Goal: Transaction & Acquisition: Purchase product/service

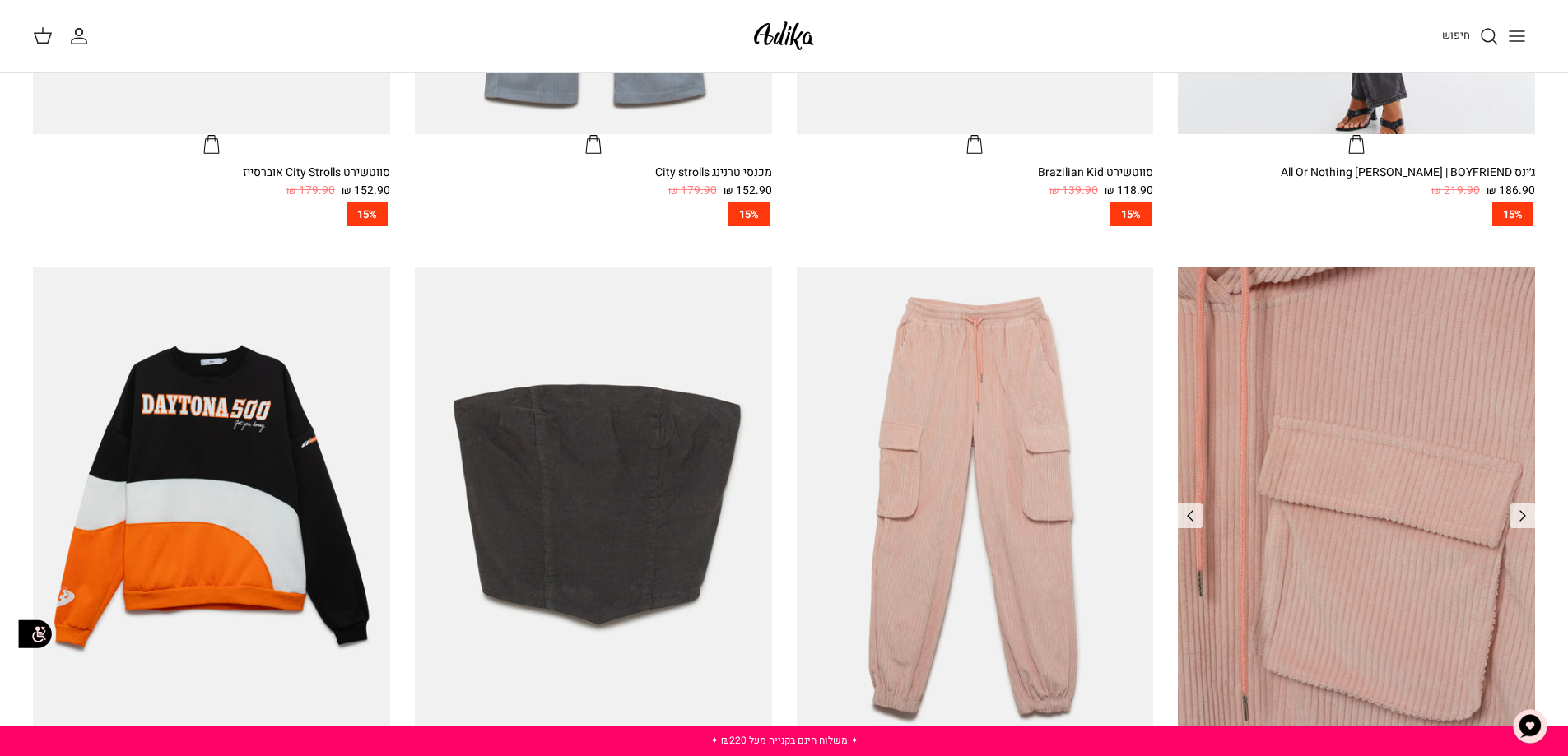
scroll to position [1234, 0]
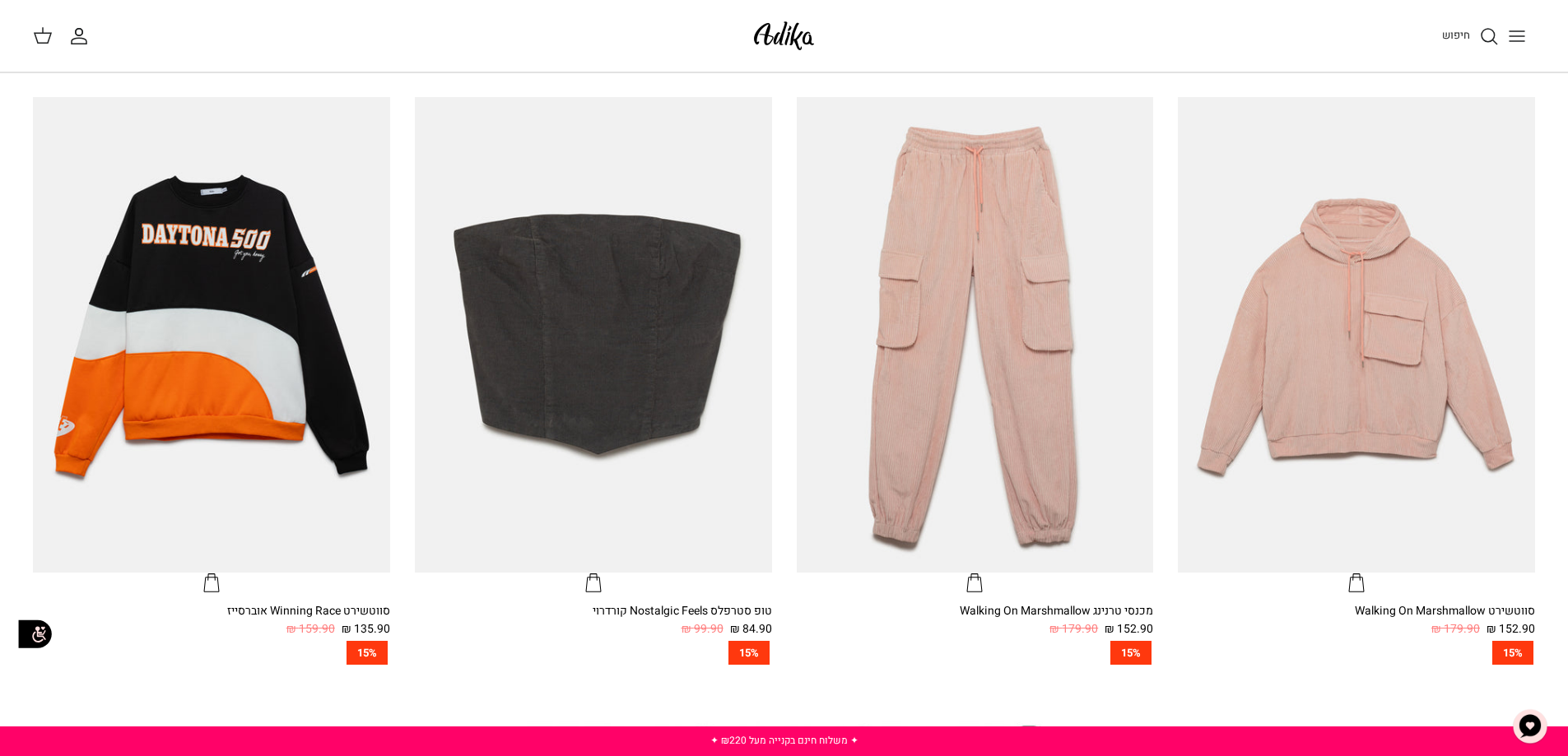
click at [1513, 24] on button "Toggle menu" at bounding box center [1516, 36] width 36 height 36
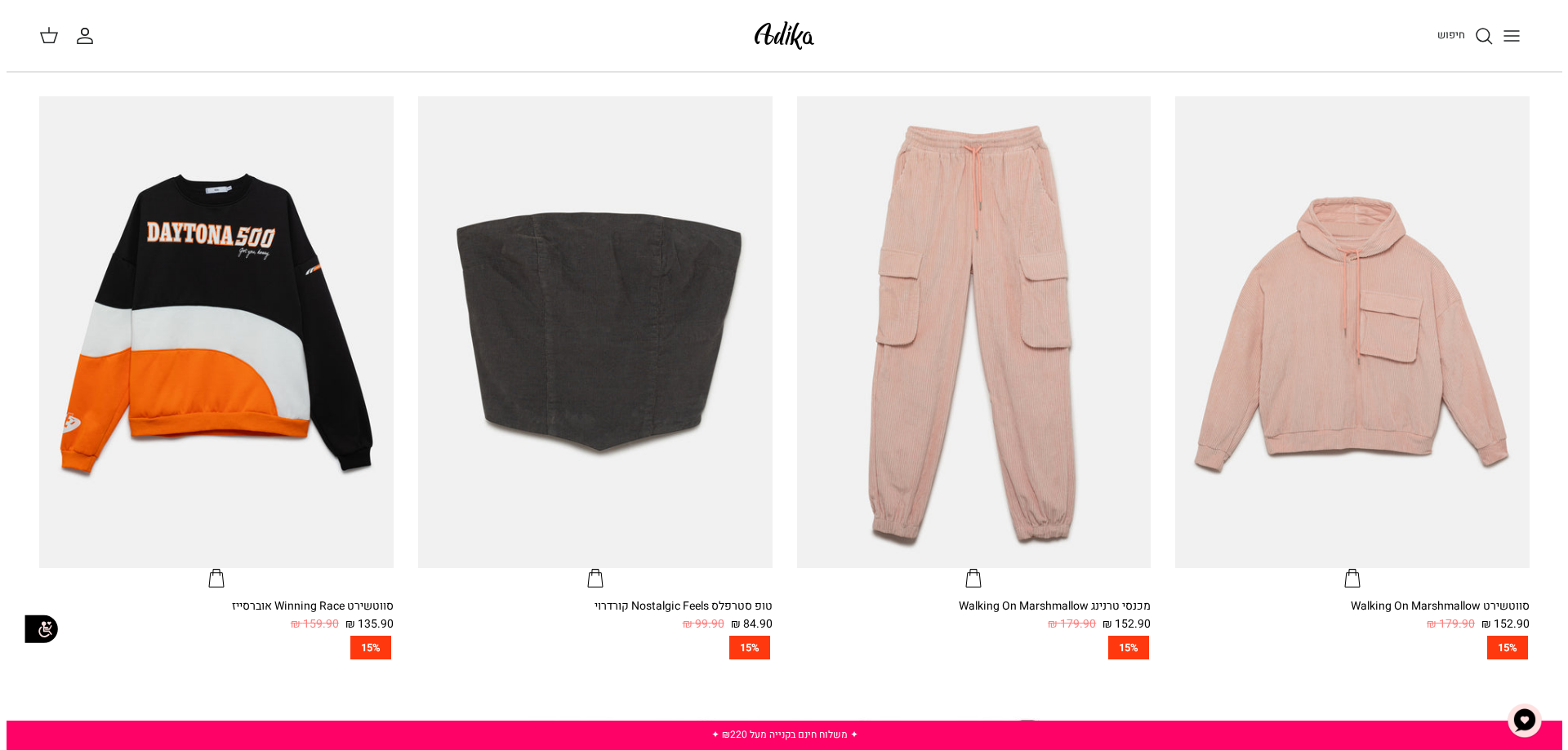
scroll to position [1229, 0]
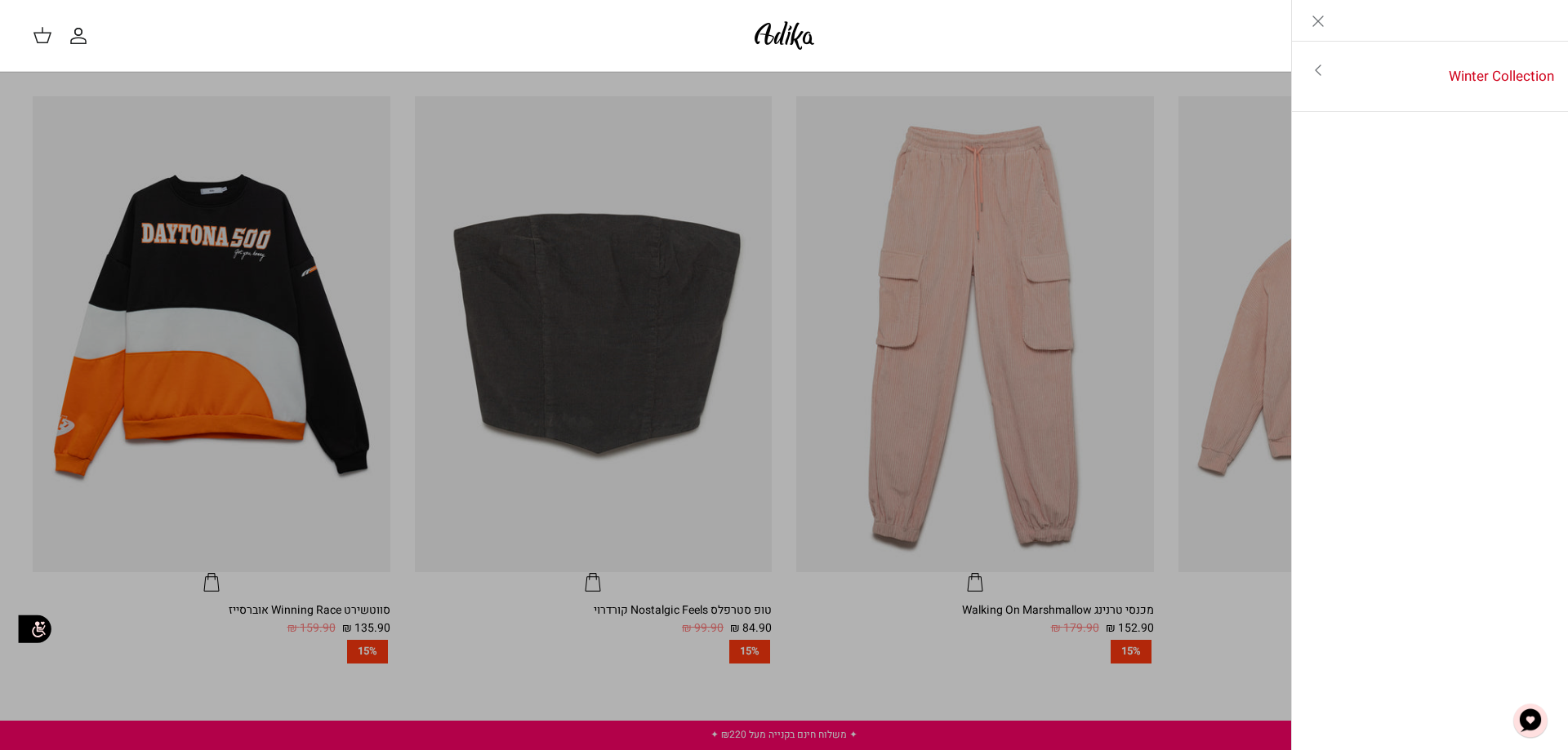
click at [1182, 191] on link "Toggle menu" at bounding box center [784, 375] width 1568 height 750
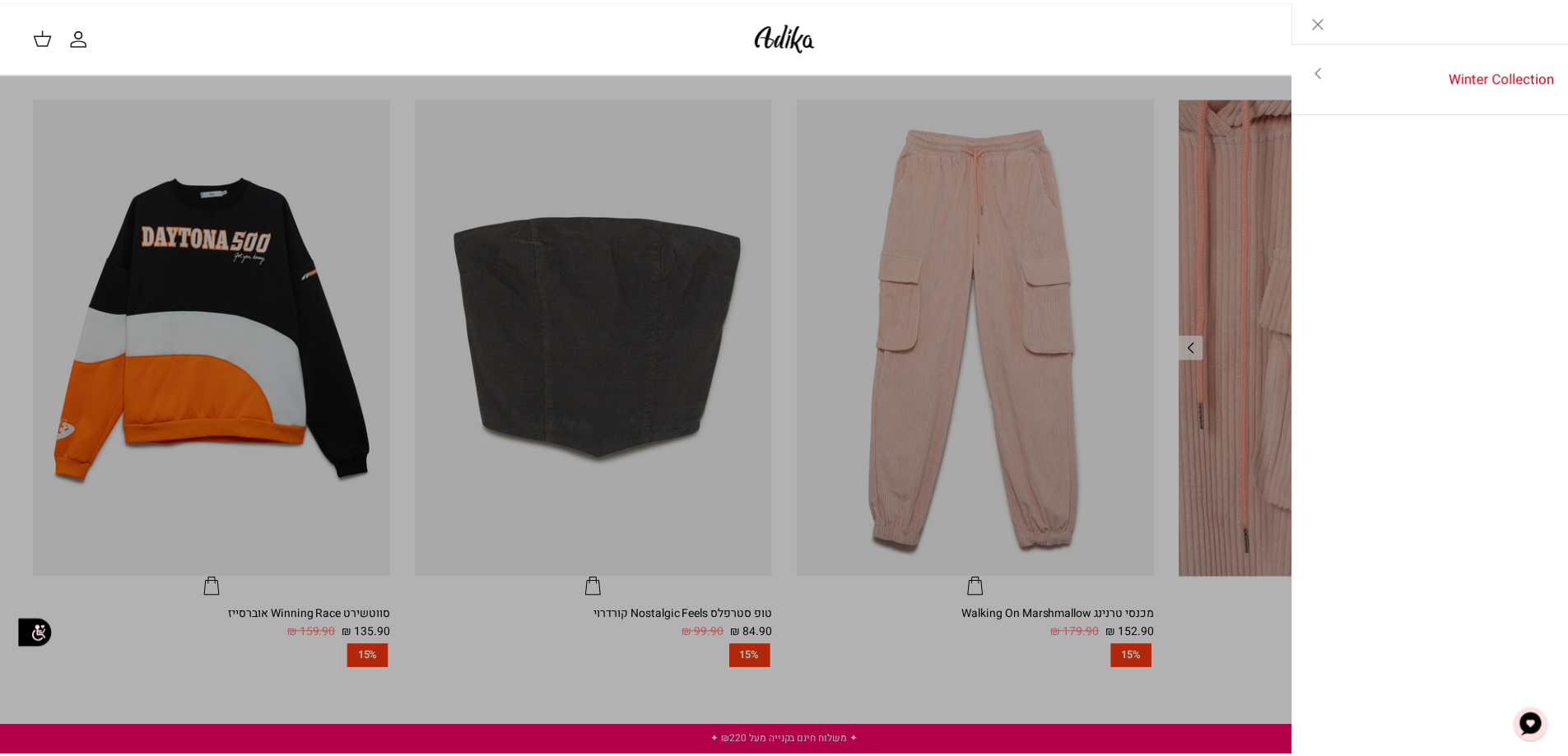
scroll to position [1234, 0]
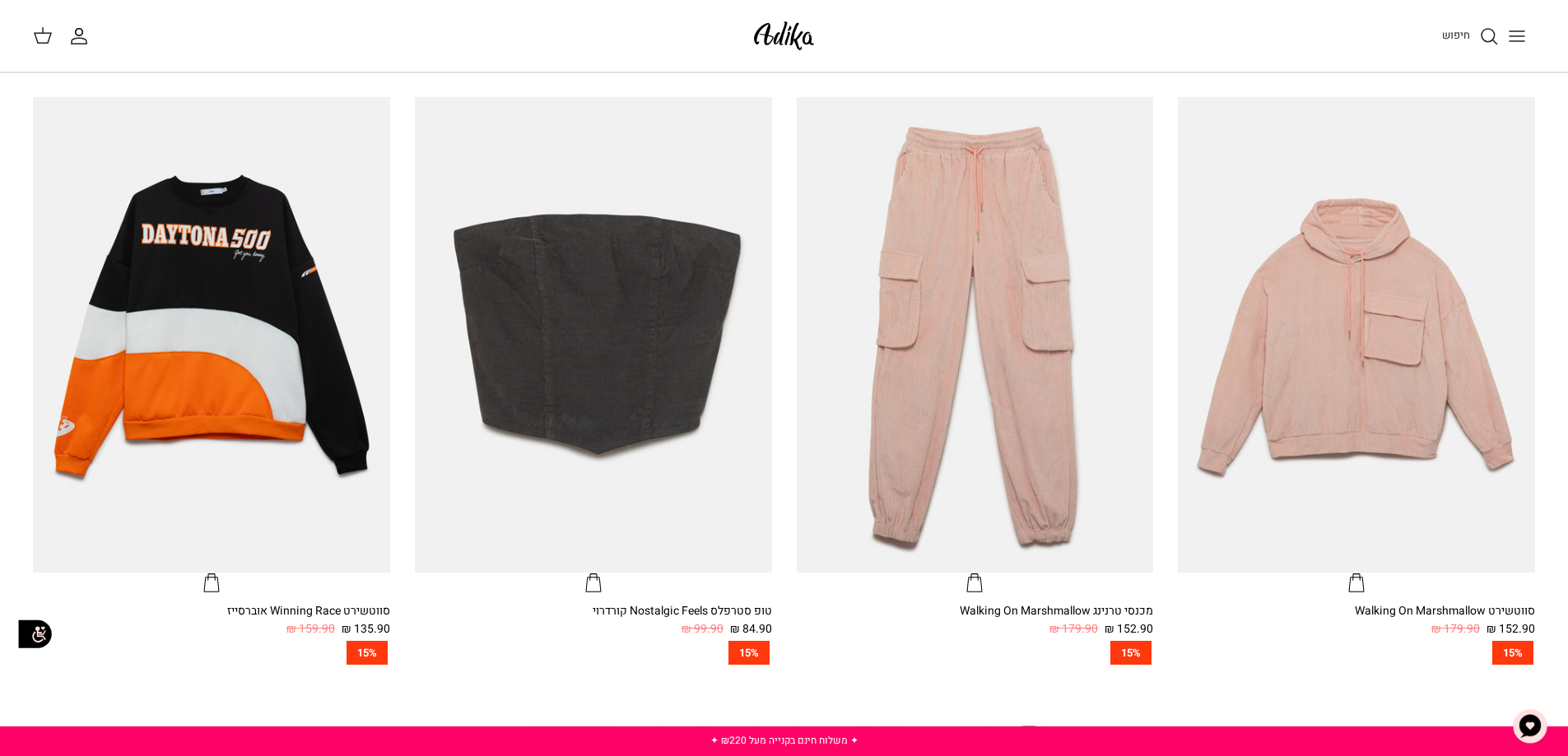
click at [1510, 37] on icon "Toggle menu" at bounding box center [1516, 36] width 20 height 20
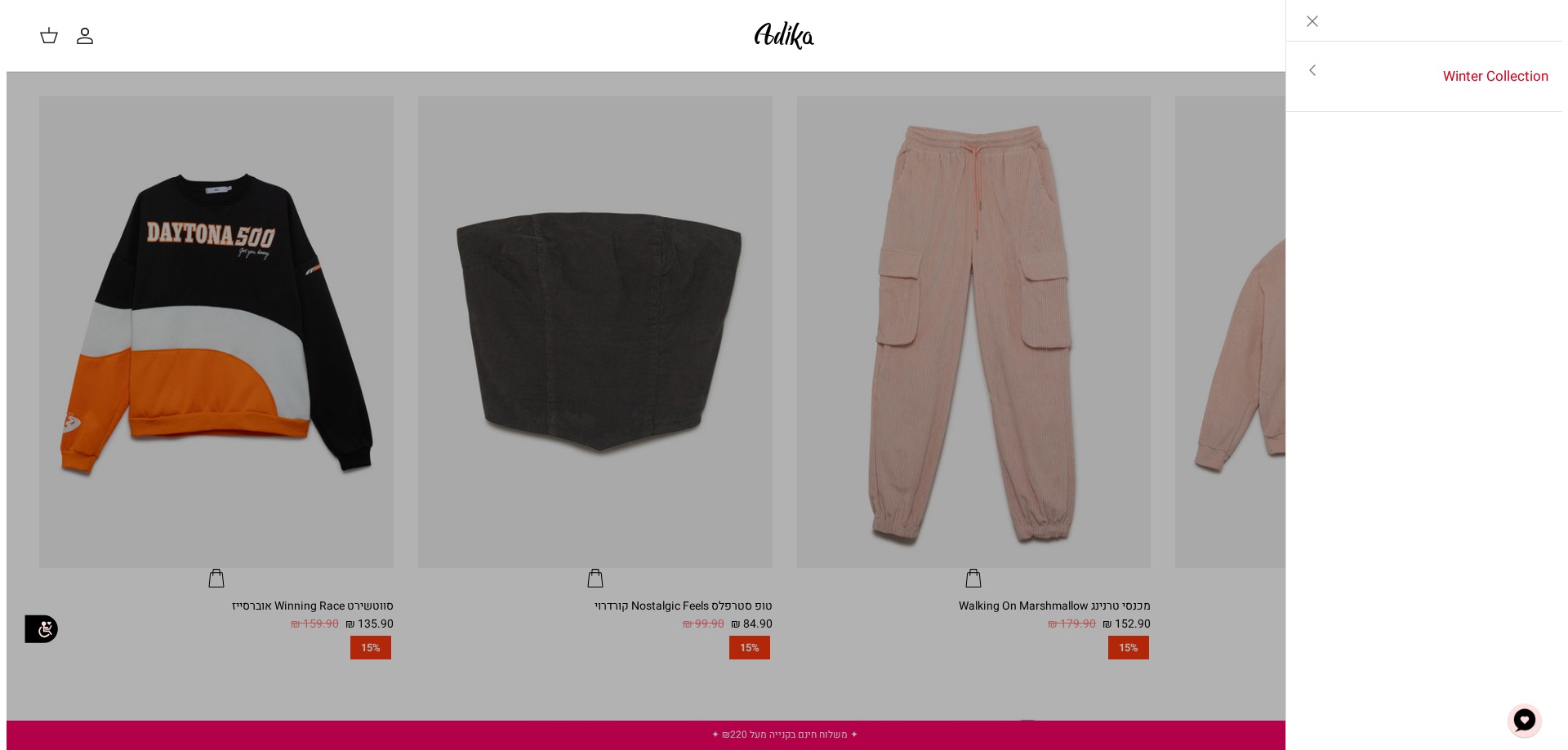
scroll to position [1229, 0]
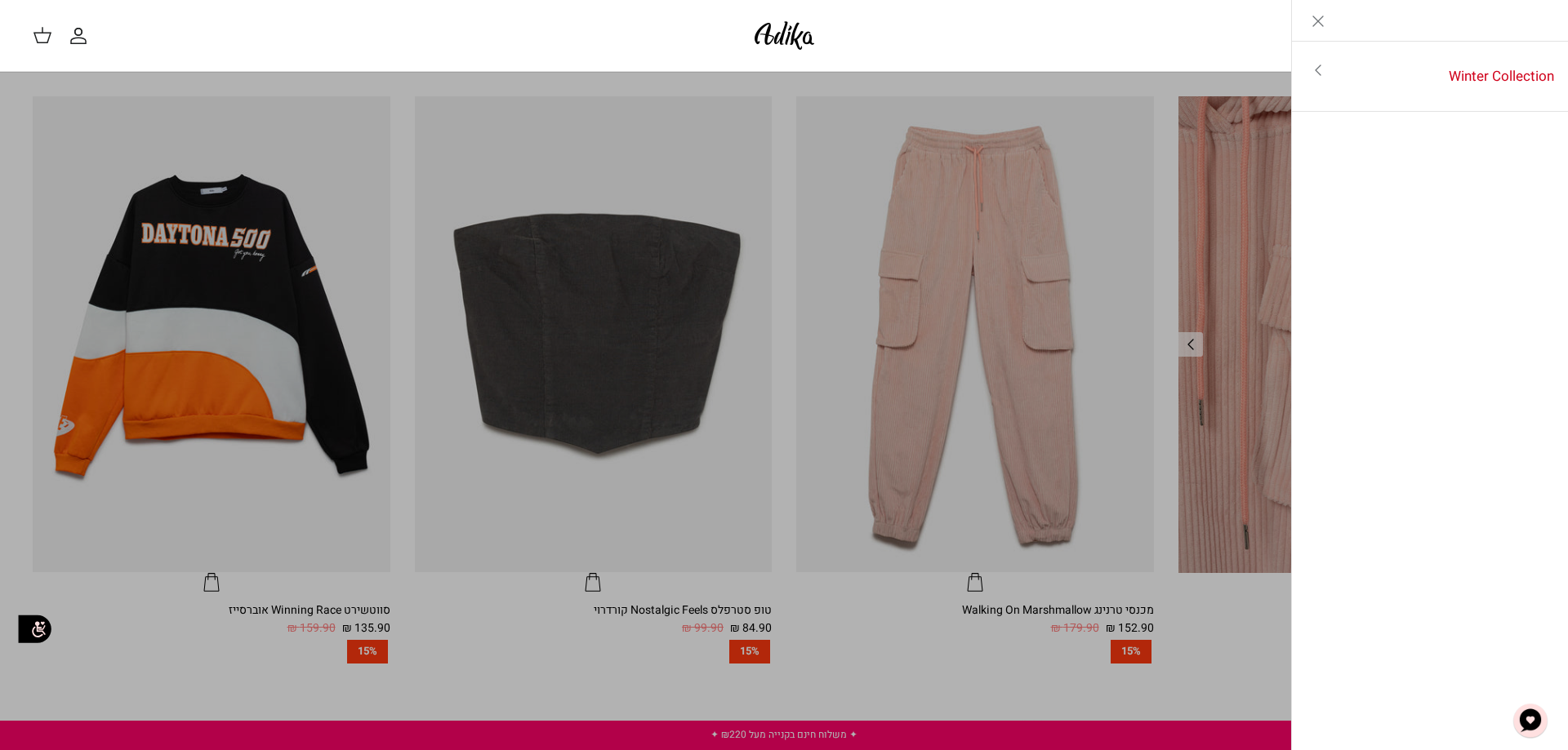
click at [1180, 198] on link "Toggle menu" at bounding box center [784, 375] width 1568 height 750
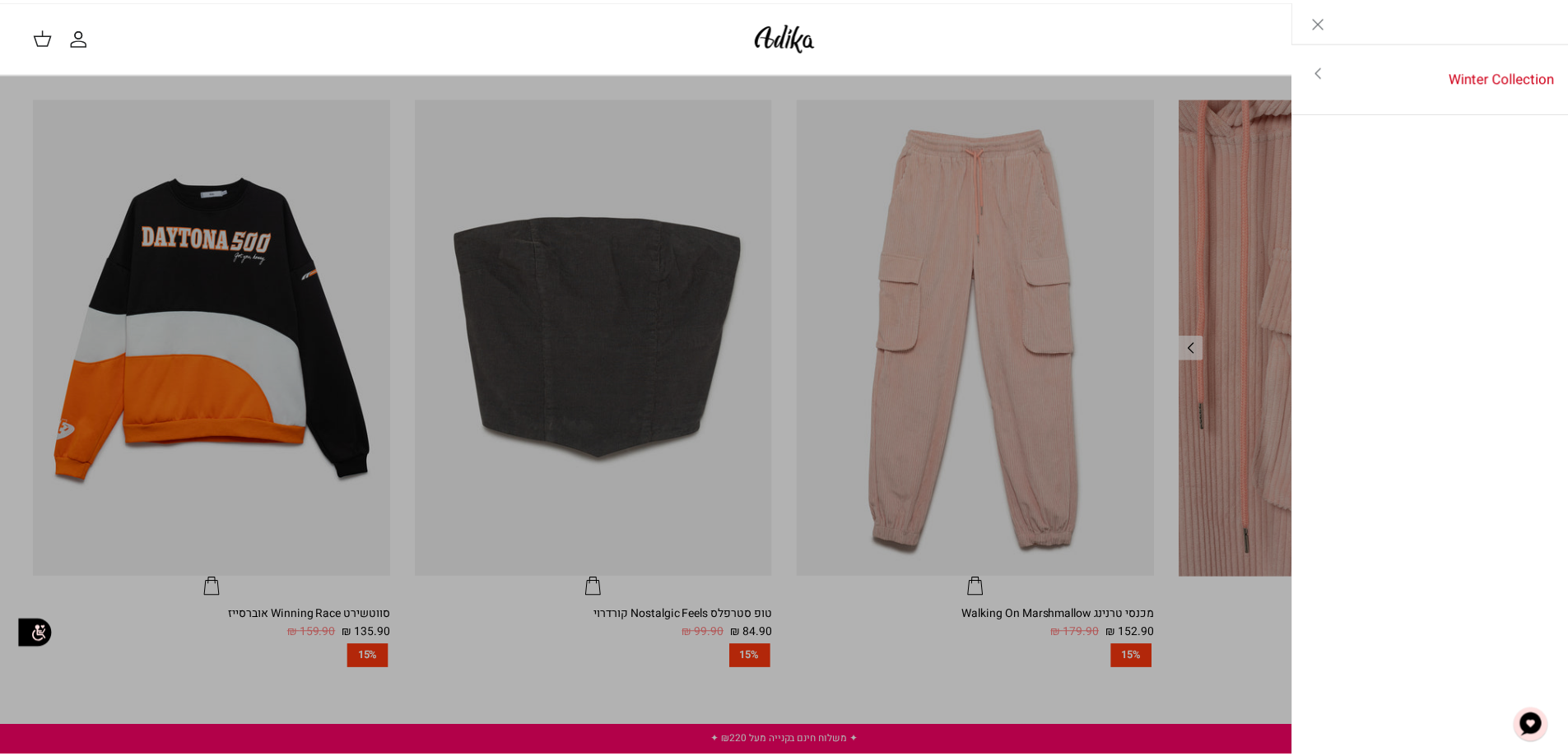
scroll to position [1234, 0]
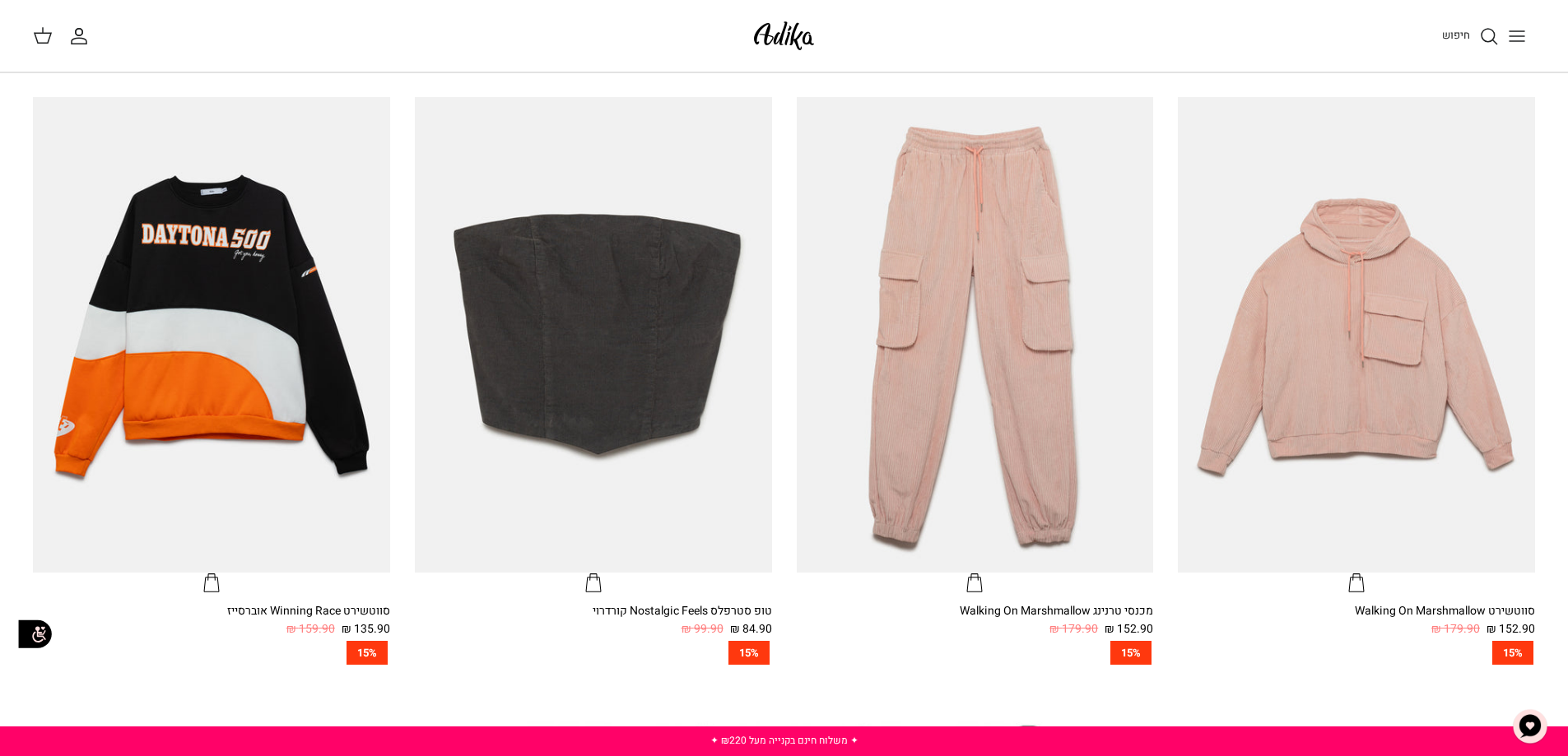
click at [1449, 32] on span "חיפוש" at bounding box center [1455, 35] width 28 height 16
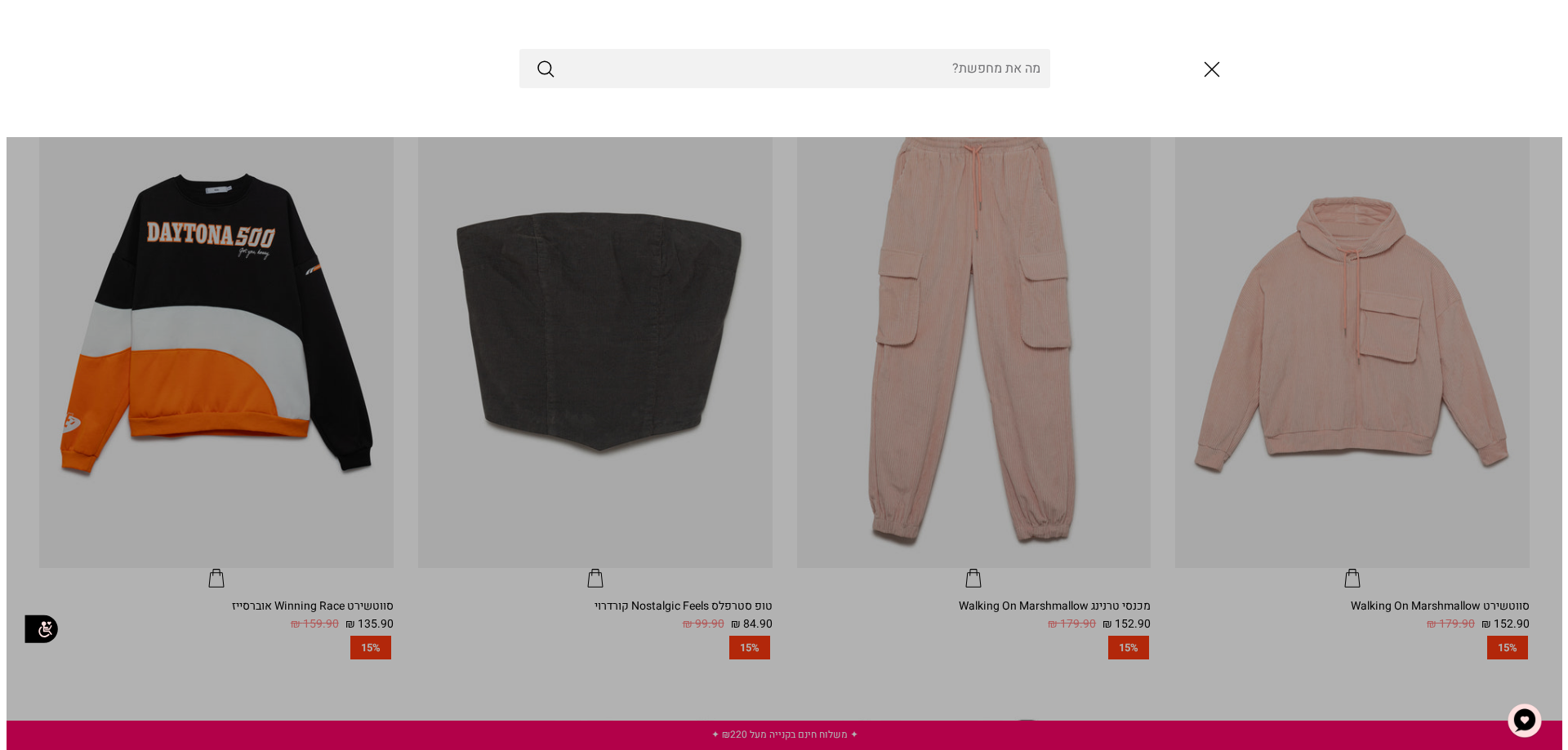
scroll to position [1229, 0]
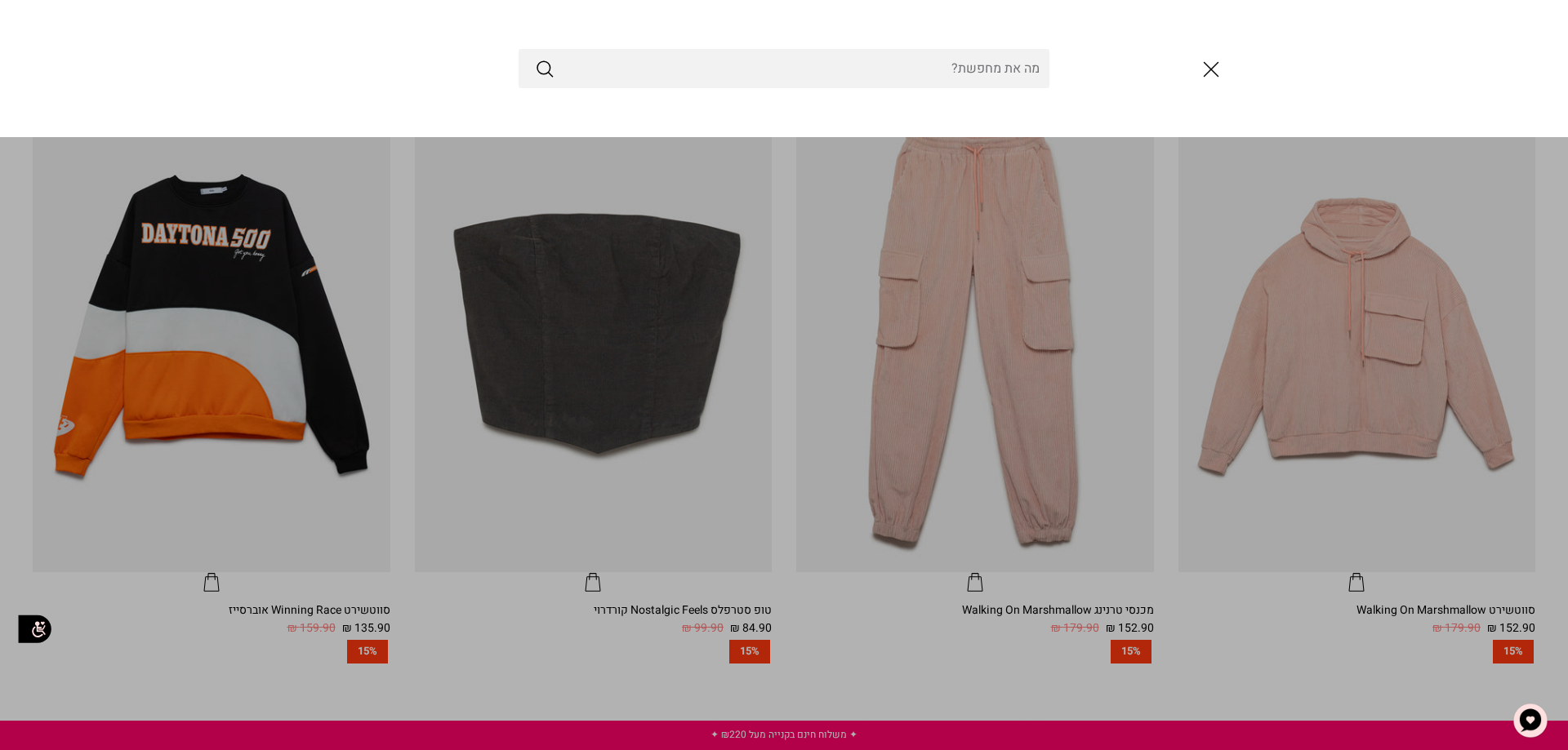
drag, startPoint x: 1205, startPoint y: 64, endPoint x: 1217, endPoint y: 74, distance: 15.6
click at [1205, 64] on line "סגור" at bounding box center [1211, 70] width 14 height 14
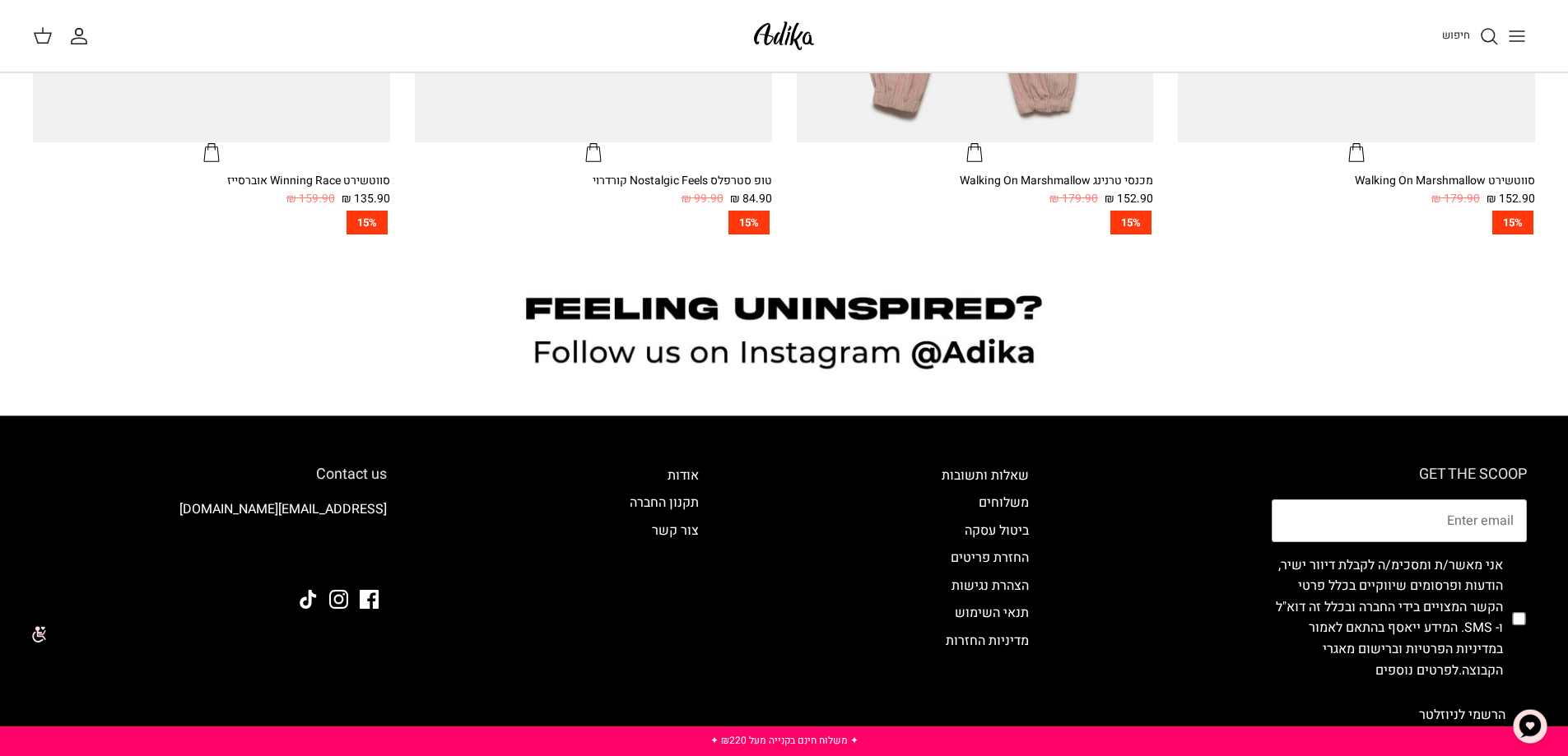
scroll to position [1825, 0]
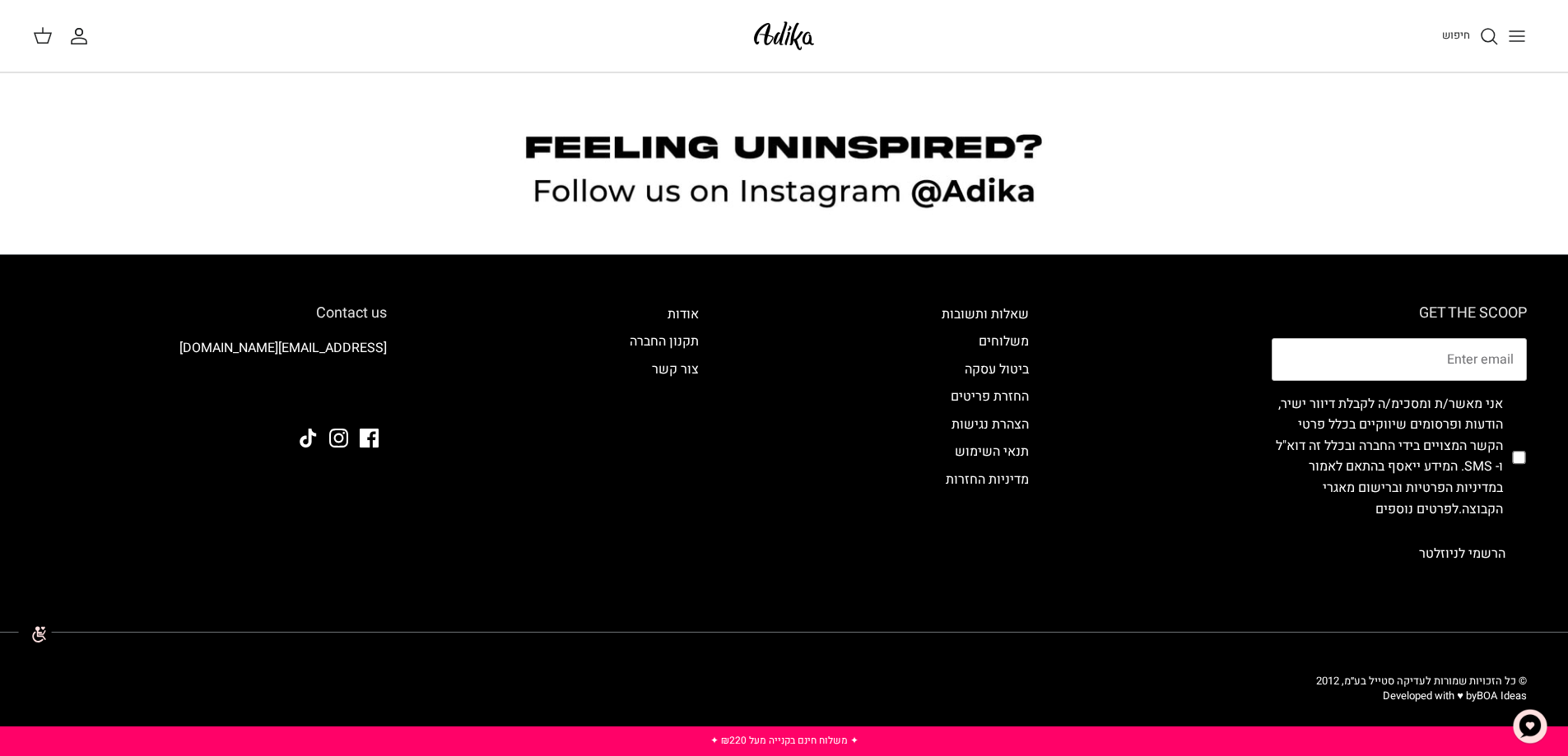
drag, startPoint x: 1511, startPoint y: 40, endPoint x: 1171, endPoint y: 15, distance: 340.9
click at [1511, 39] on icon "Toggle menu" at bounding box center [1516, 36] width 20 height 20
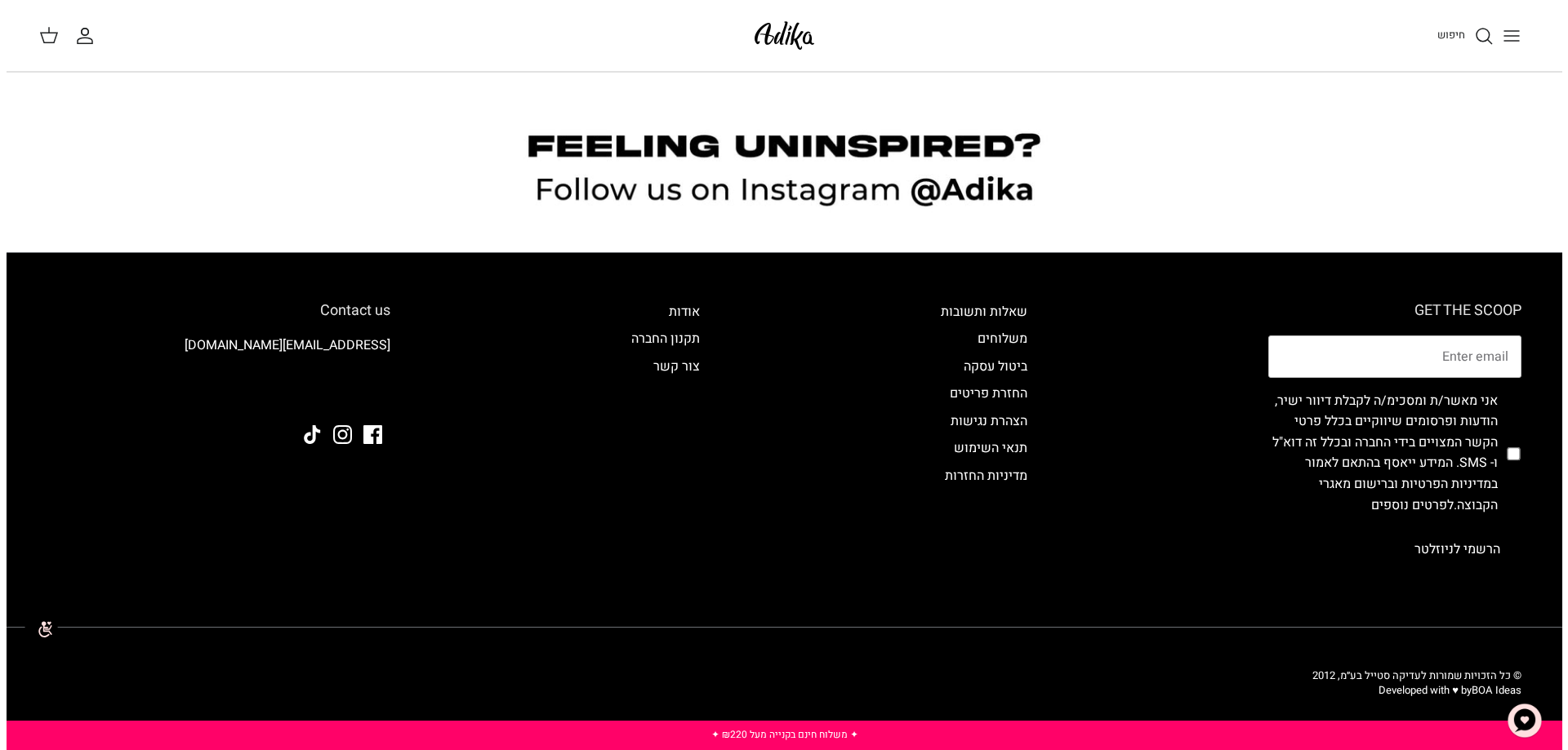
scroll to position [1819, 0]
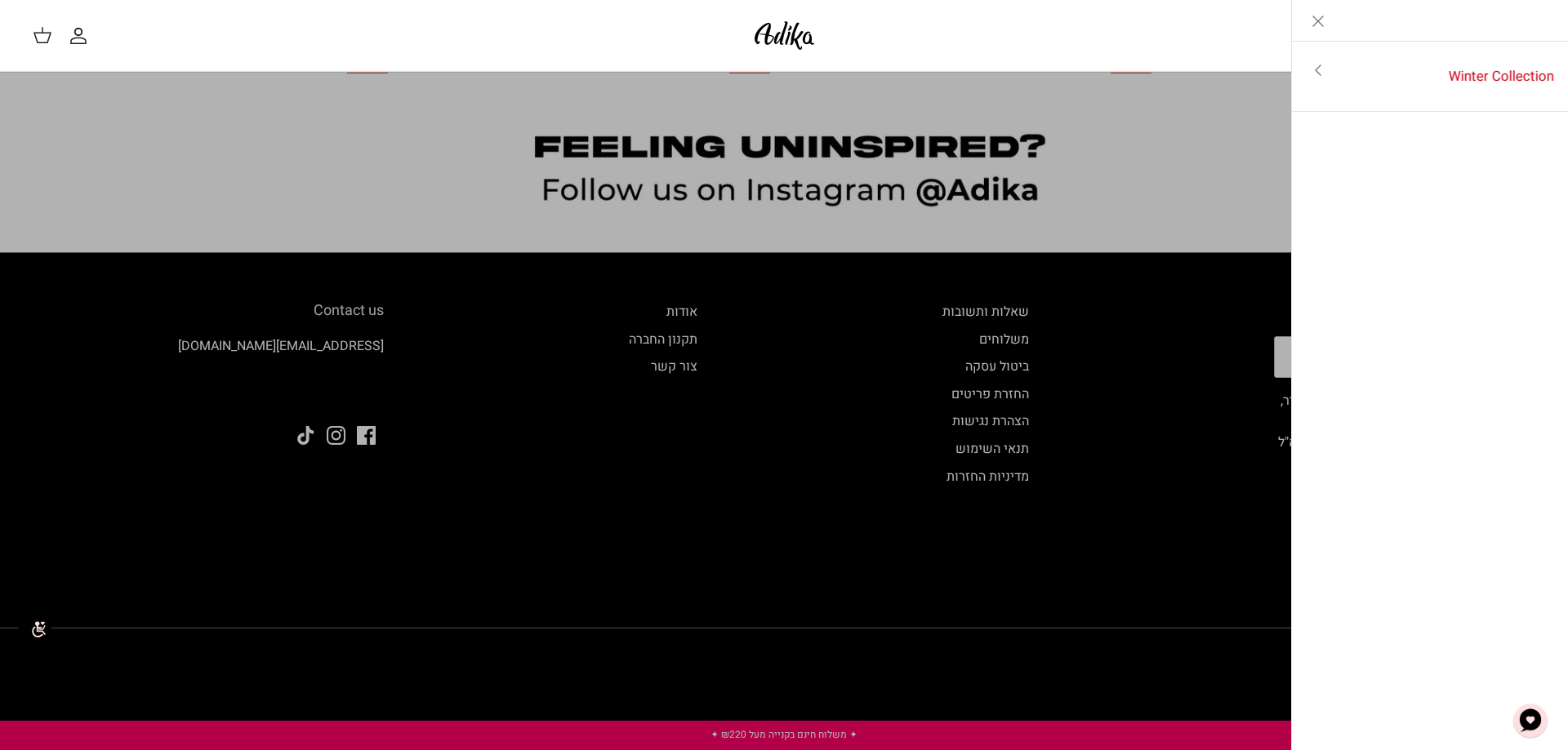
click at [1321, 68] on icon "Toggle menu" at bounding box center [1318, 70] width 20 height 20
click at [1532, 22] on icon "Left" at bounding box center [1542, 21] width 20 height 20
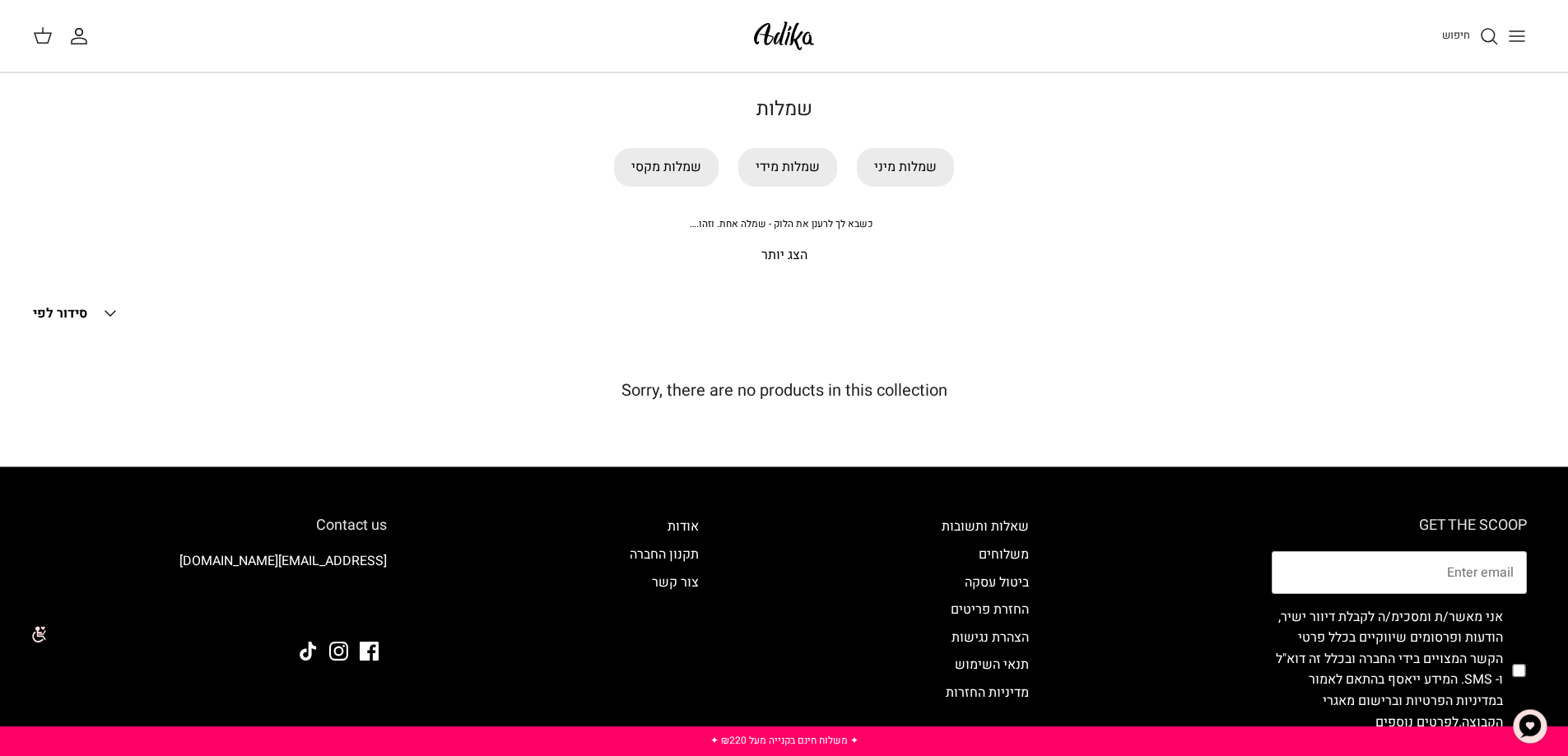
click at [1525, 34] on icon "Toggle menu" at bounding box center [1516, 36] width 20 height 20
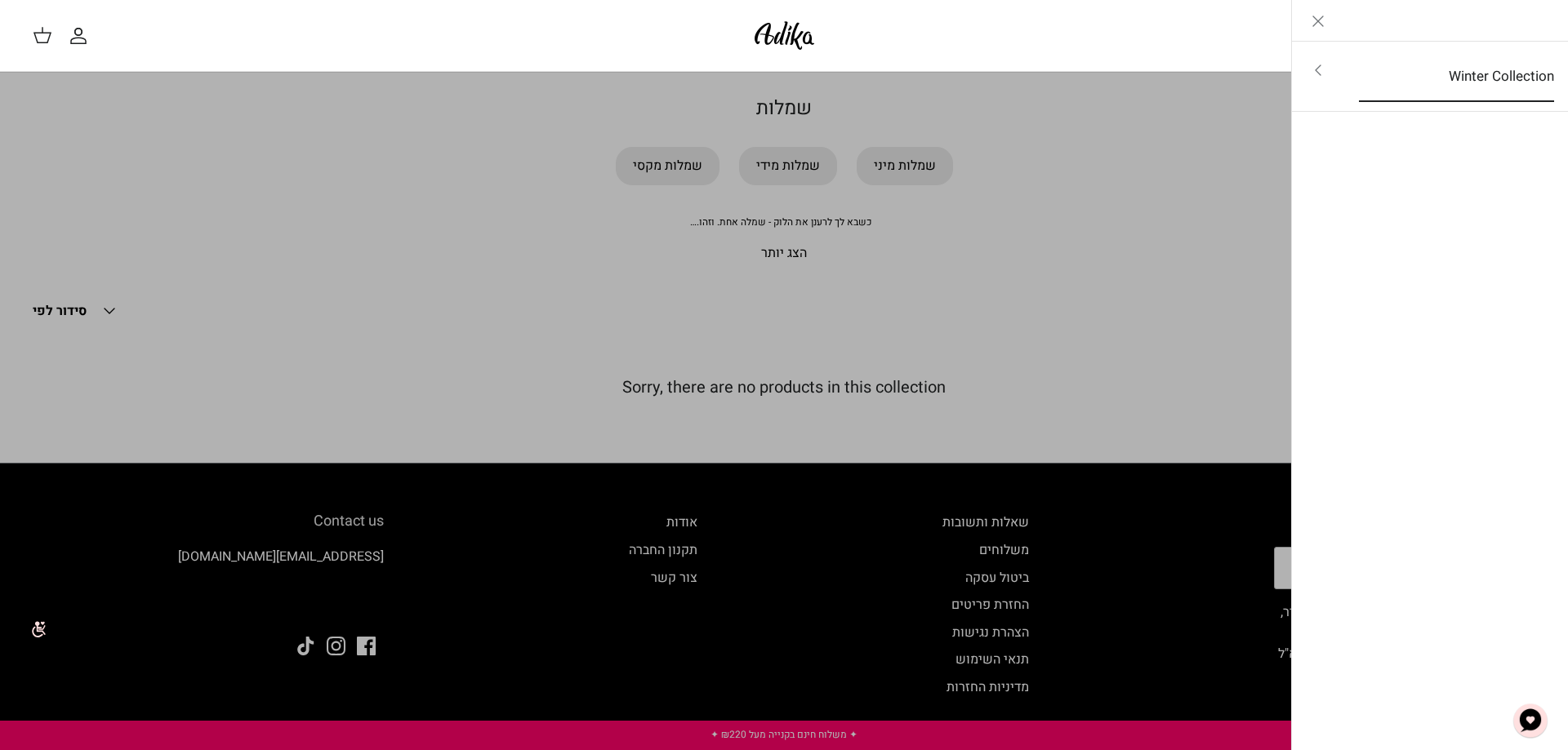
click at [1463, 79] on link "Winter Collection" at bounding box center [1455, 76] width 224 height 50
drag, startPoint x: 1510, startPoint y: 62, endPoint x: 1520, endPoint y: 37, distance: 26.9
click at [1510, 61] on link "לכל הפריטים" at bounding box center [1430, 71] width 261 height 41
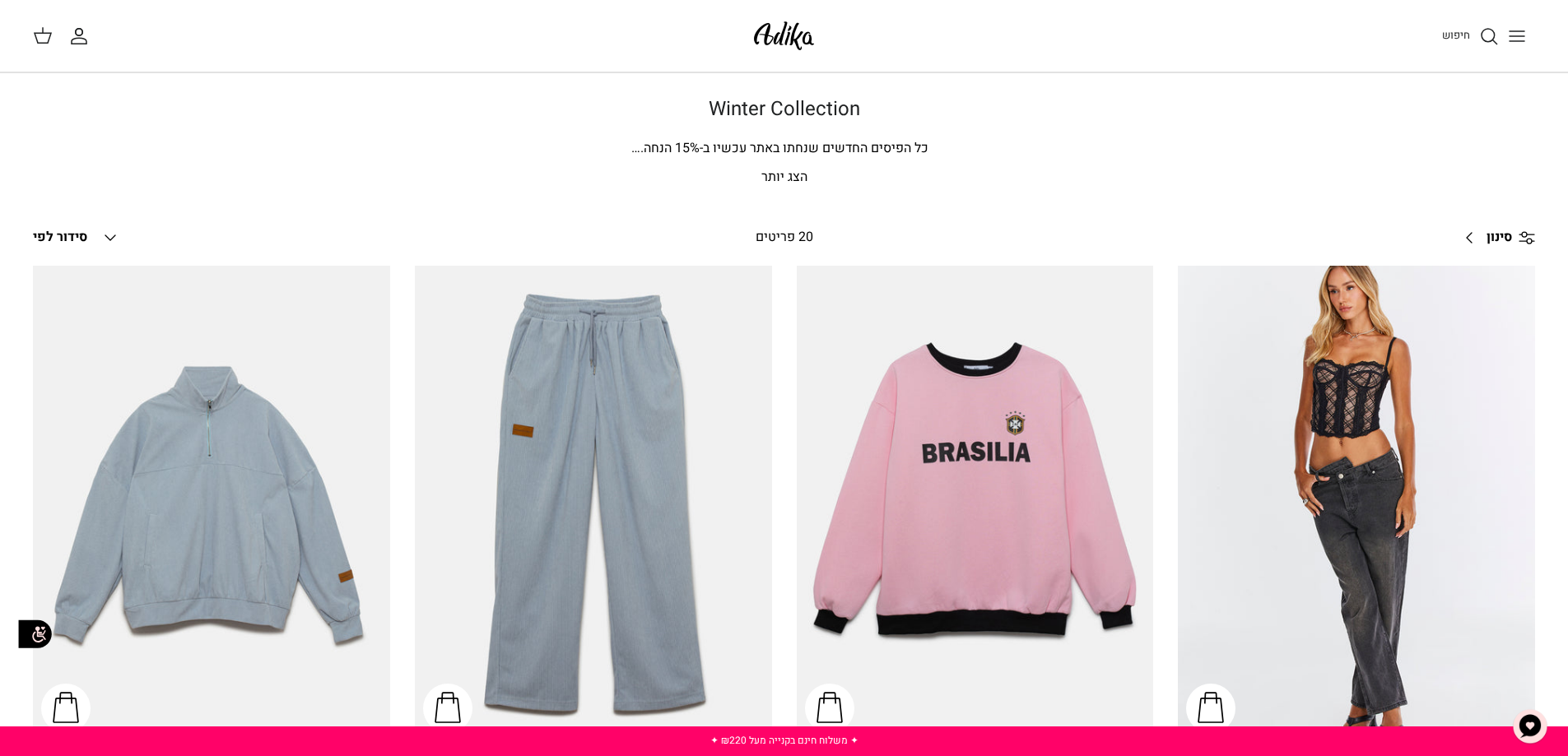
click at [1509, 43] on icon "Toggle menu" at bounding box center [1516, 36] width 20 height 20
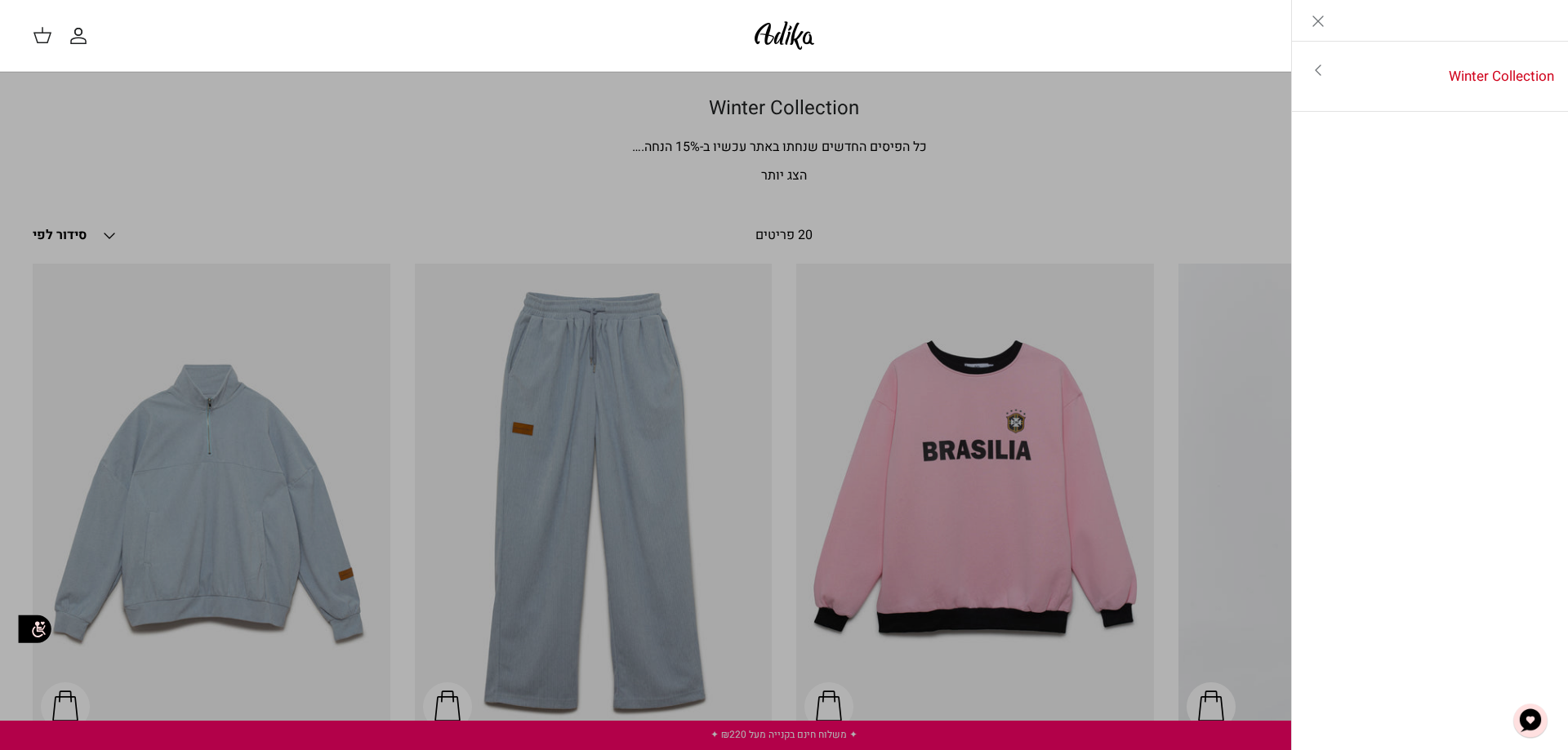
drag, startPoint x: 1033, startPoint y: 328, endPoint x: 1035, endPoint y: 318, distance: 10.2
click at [1033, 327] on link "Toggle menu" at bounding box center [784, 375] width 1568 height 750
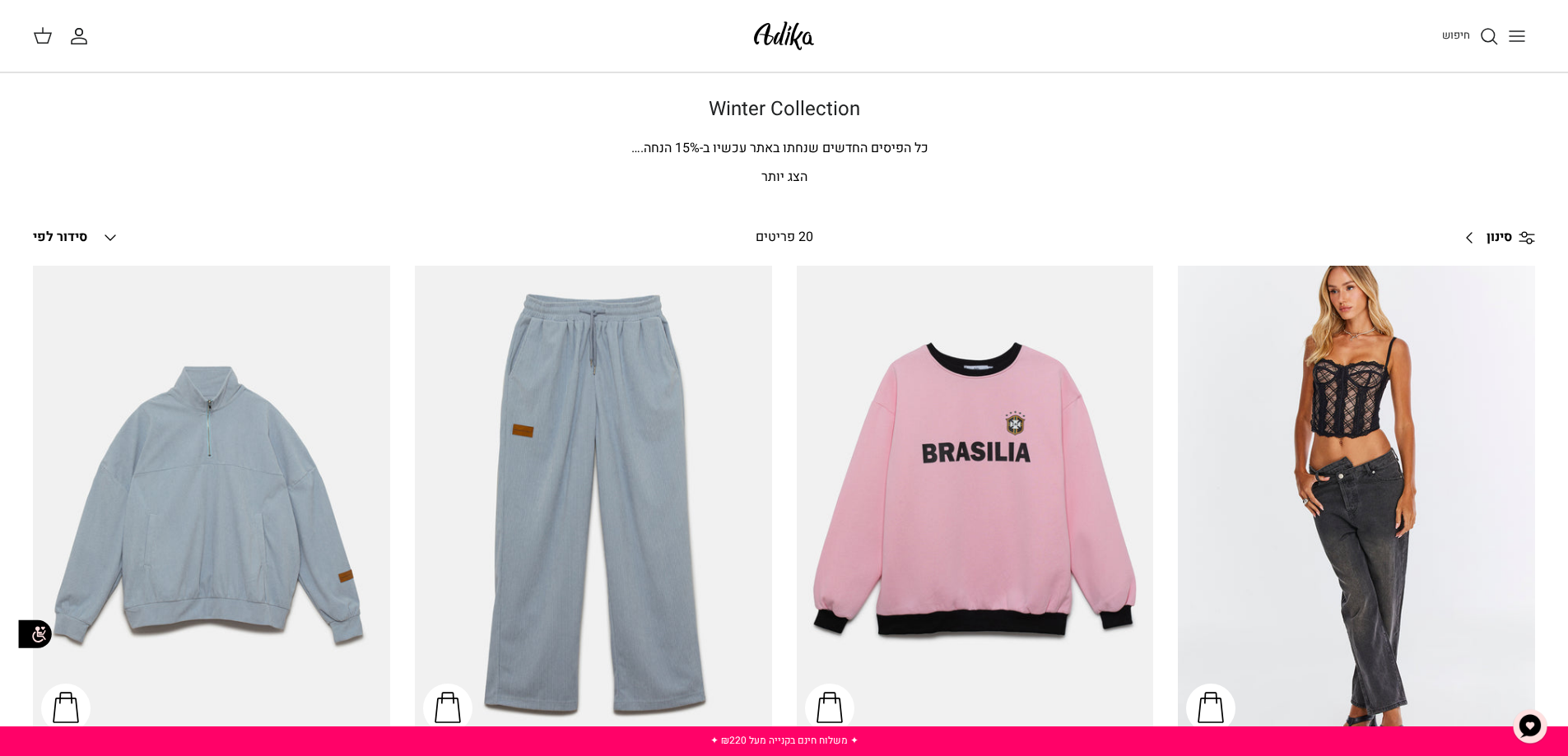
click at [1469, 239] on link "סינון Right" at bounding box center [1494, 237] width 81 height 39
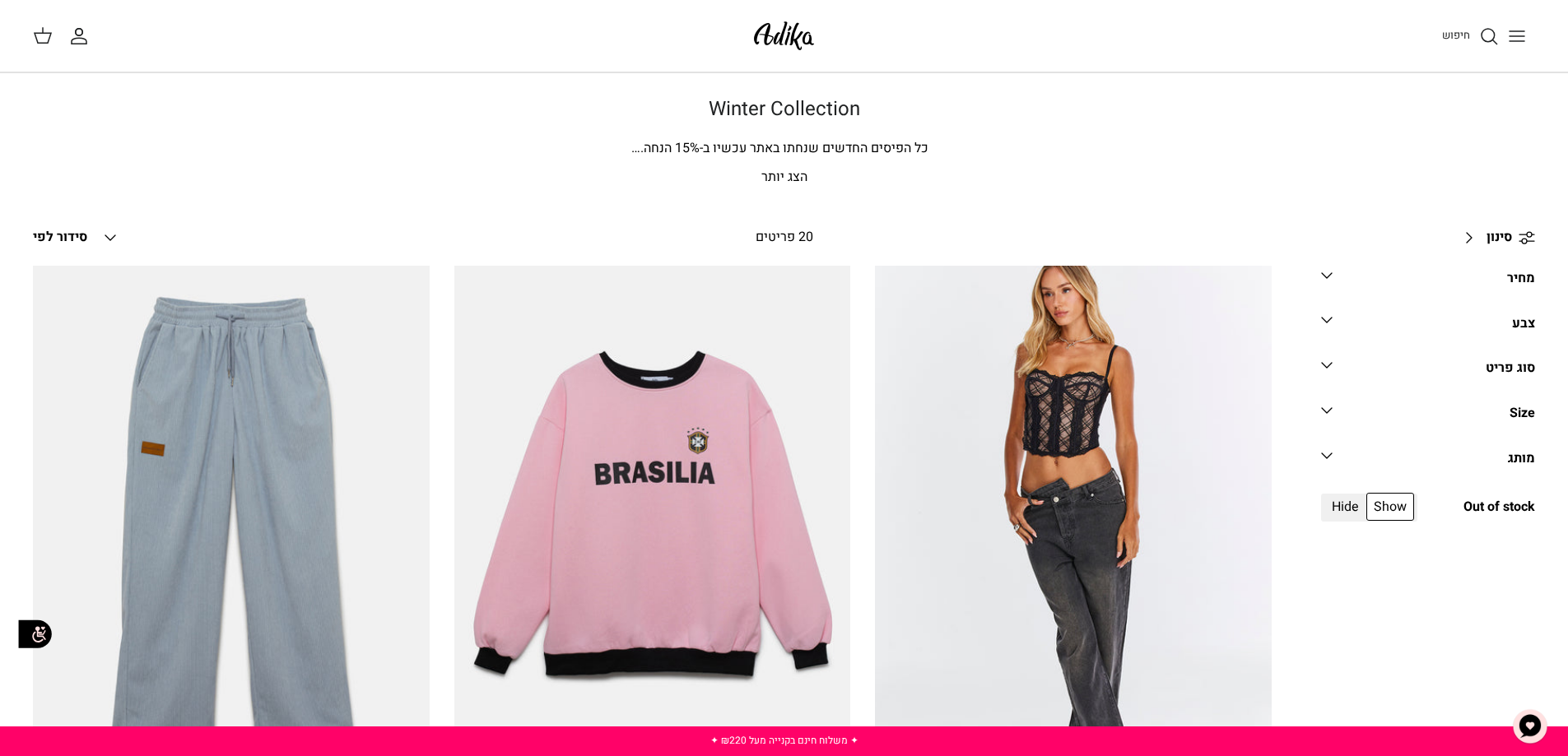
click at [1324, 455] on polyline at bounding box center [1326, 456] width 10 height 5
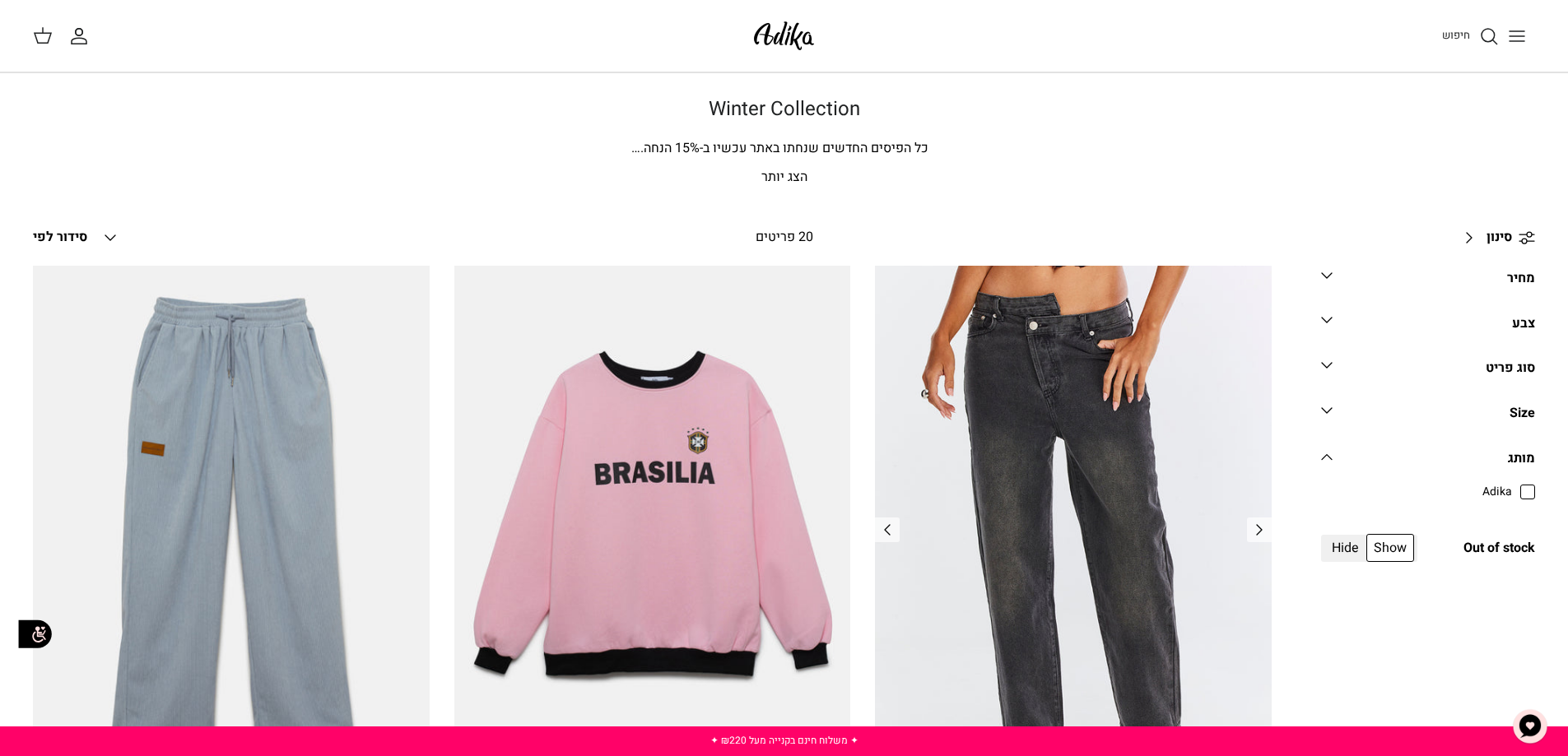
click at [893, 637] on img "ג׳ינס All Or Nothing קריס-קרוס | BOYFRIEND" at bounding box center [1073, 529] width 396 height 528
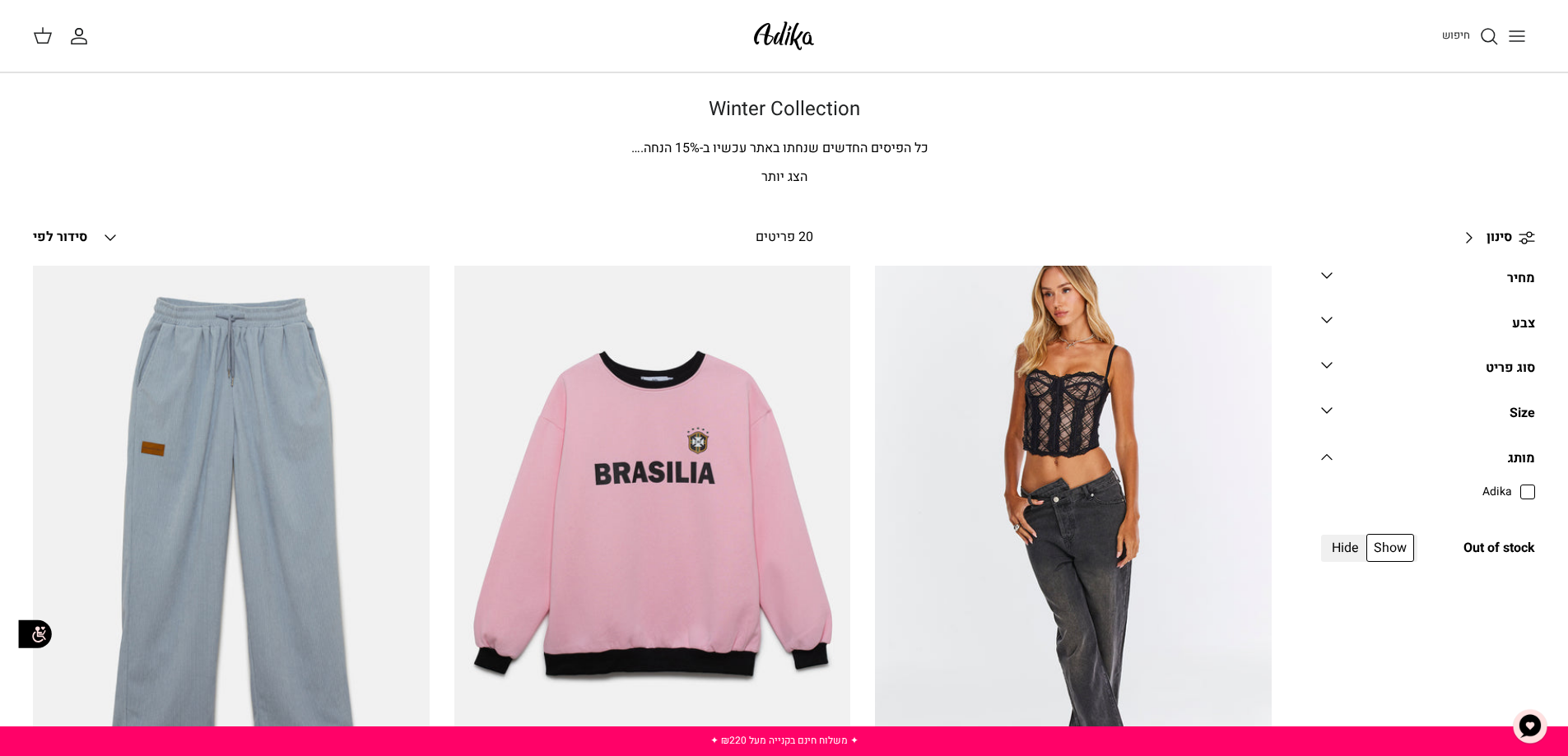
click at [1512, 35] on icon "Toggle menu" at bounding box center [1516, 36] width 20 height 20
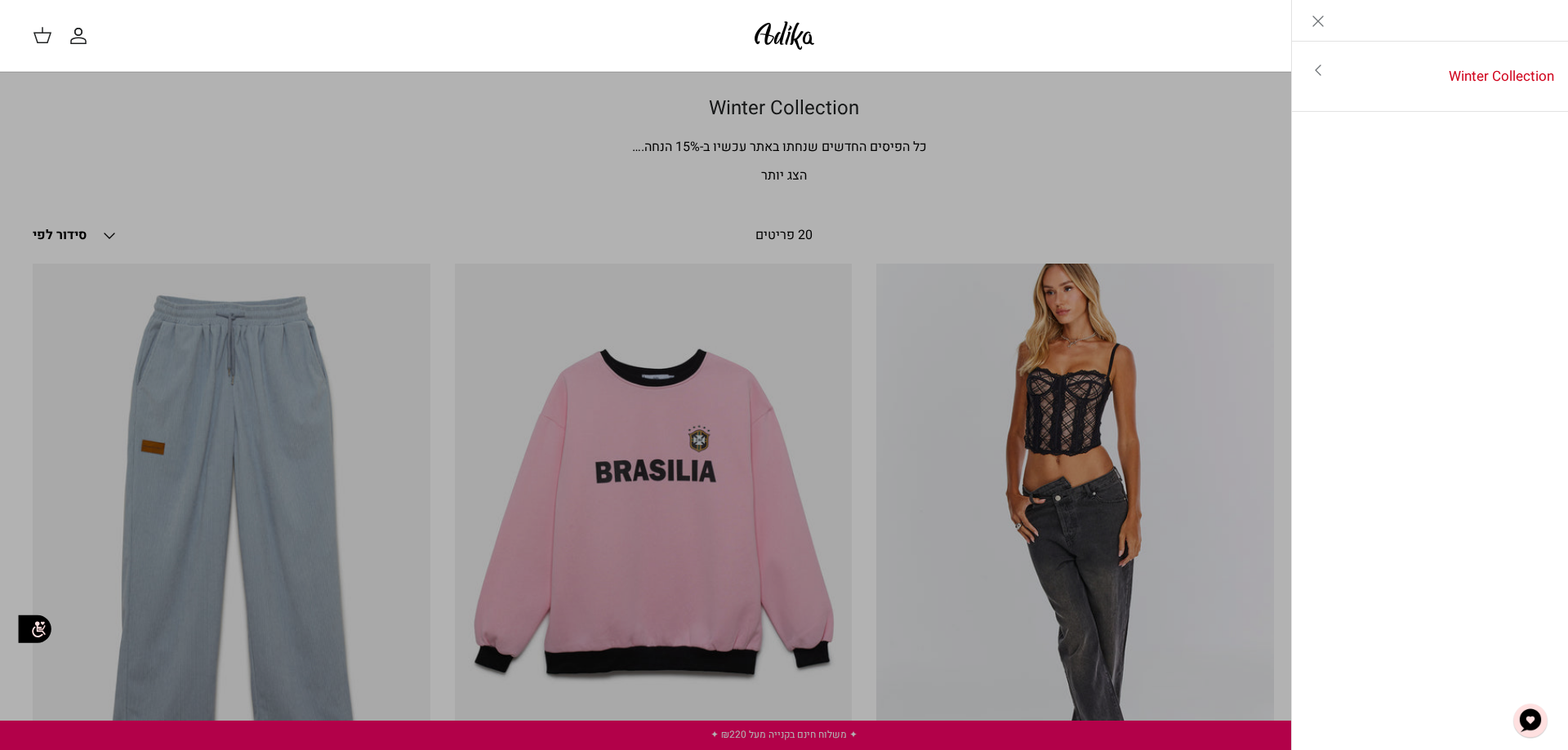
click at [1317, 69] on icon "Toggle menu" at bounding box center [1318, 70] width 20 height 20
drag, startPoint x: 1539, startPoint y: 22, endPoint x: 1442, endPoint y: 2, distance: 99.0
click at [1538, 21] on icon "Left" at bounding box center [1542, 21] width 20 height 20
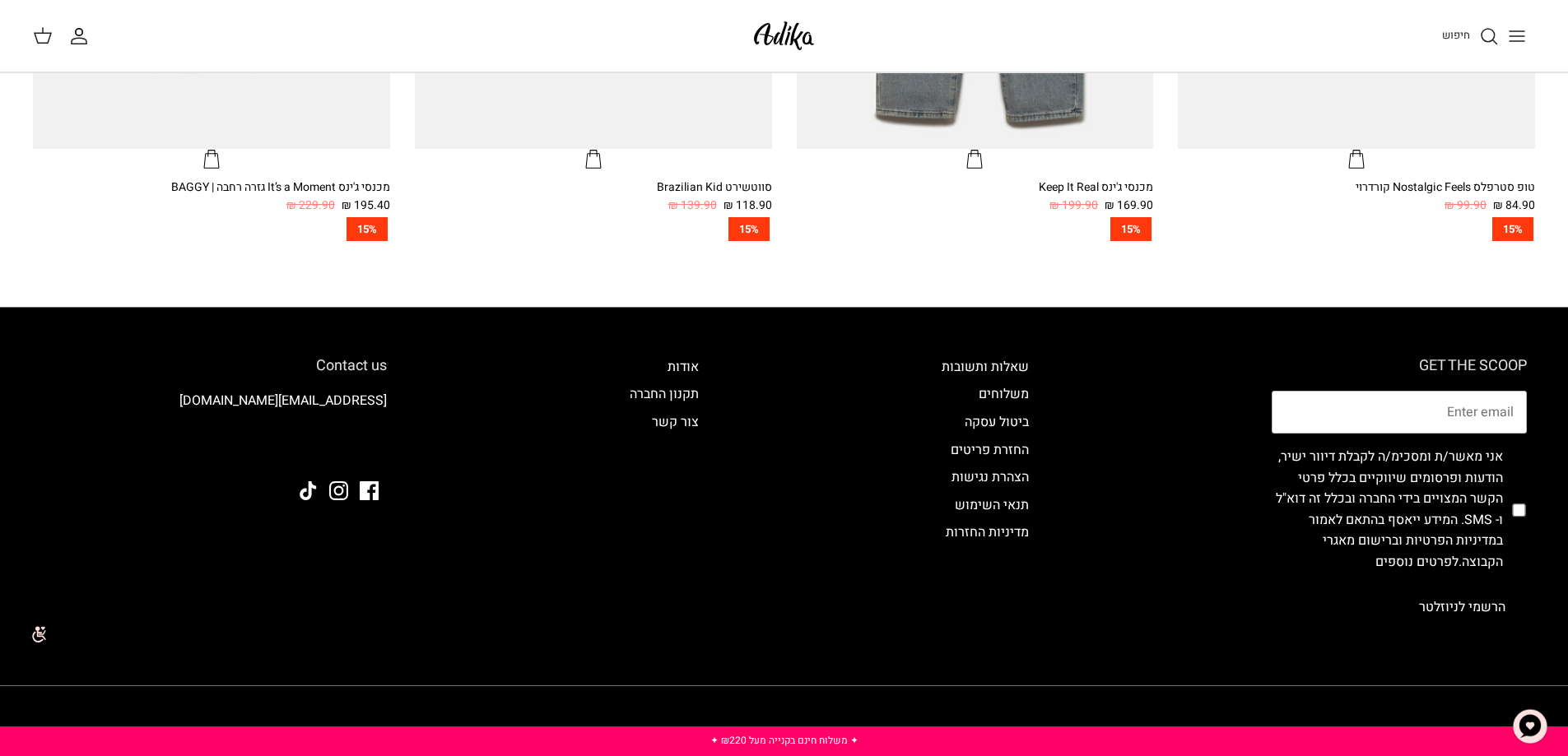
scroll to position [1276, 0]
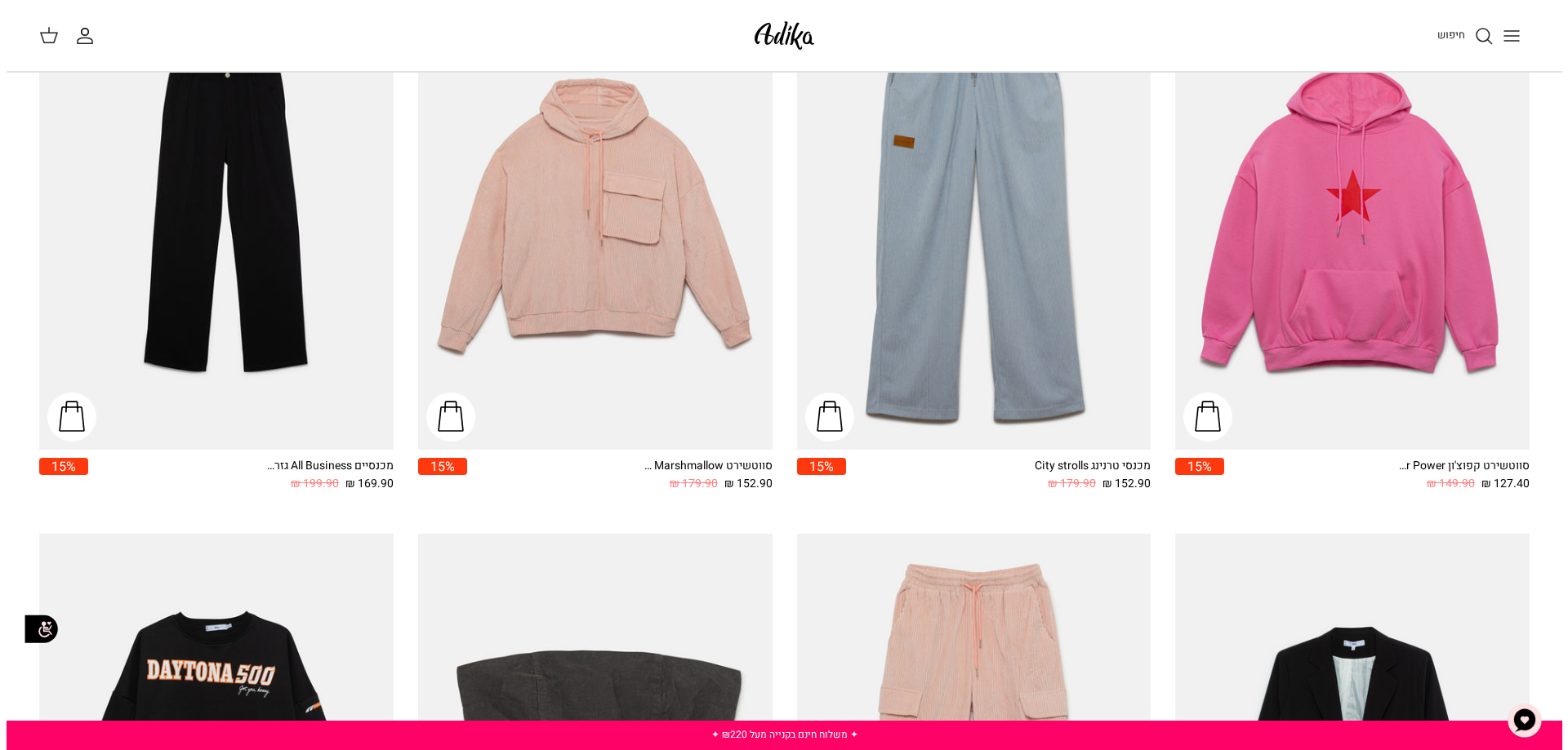
scroll to position [348, 0]
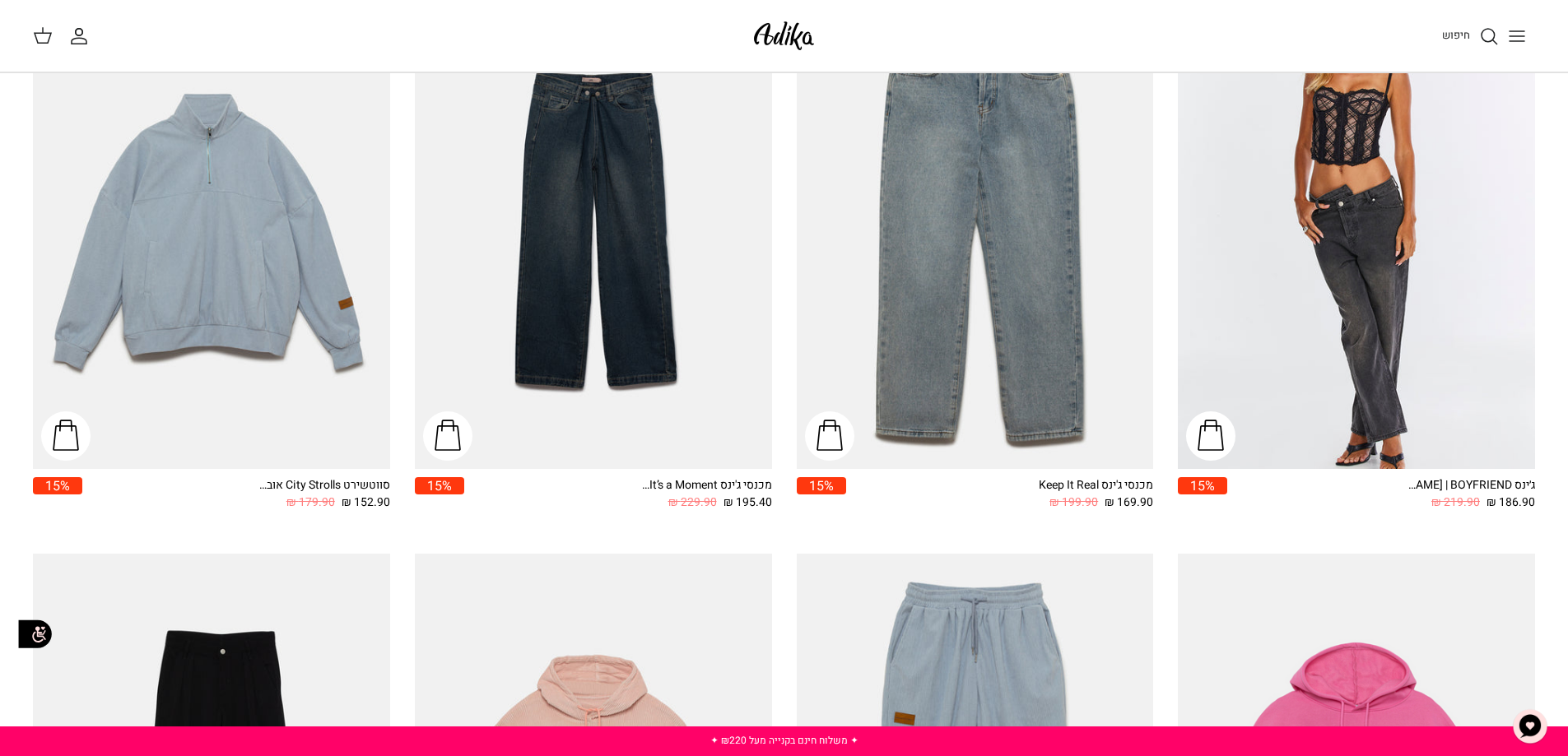
click at [1519, 35] on icon "Toggle menu" at bounding box center [1516, 36] width 20 height 20
